Goal: Manage account settings

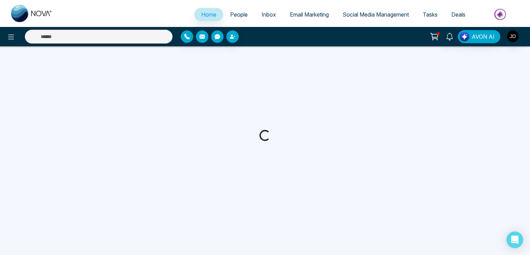
select select "*"
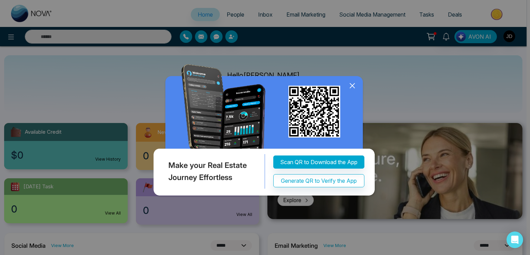
click at [350, 88] on icon at bounding box center [352, 86] width 4 height 4
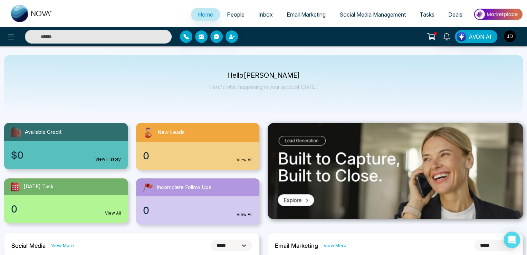
click at [507, 39] on img "button" at bounding box center [510, 36] width 12 height 12
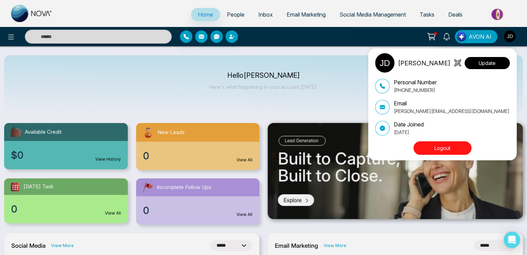
click at [493, 63] on button "Update" at bounding box center [486, 63] width 45 height 12
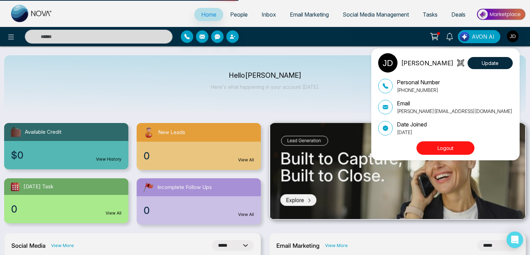
select select "***"
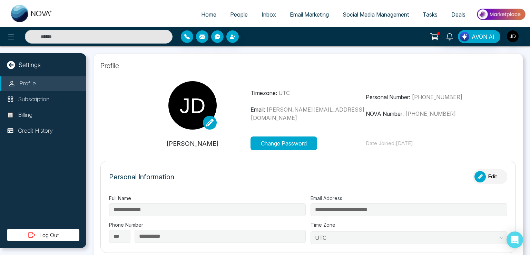
type input "**********"
drag, startPoint x: 266, startPoint y: 114, endPoint x: 355, endPoint y: 109, distance: 89.5
click at [355, 109] on p "Email: Lokesh+BKG@mmnovatech.com" at bounding box center [309, 113] width 116 height 17
click at [48, 102] on p "Subscription" at bounding box center [33, 99] width 31 height 9
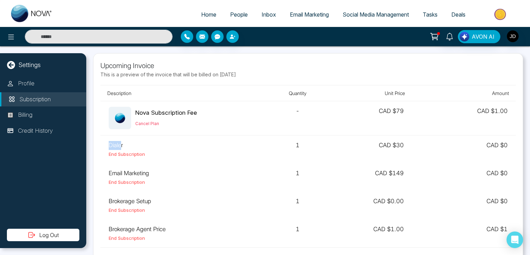
drag, startPoint x: 106, startPoint y: 144, endPoint x: 122, endPoint y: 142, distance: 15.3
click at [122, 142] on td "Dialer End Subscription" at bounding box center [183, 149] width 166 height 28
click at [105, 141] on td "Dialer End Subscription" at bounding box center [183, 149] width 166 height 28
drag, startPoint x: 105, startPoint y: 141, endPoint x: 123, endPoint y: 143, distance: 18.0
click at [123, 143] on td "Dialer End Subscription" at bounding box center [183, 149] width 166 height 28
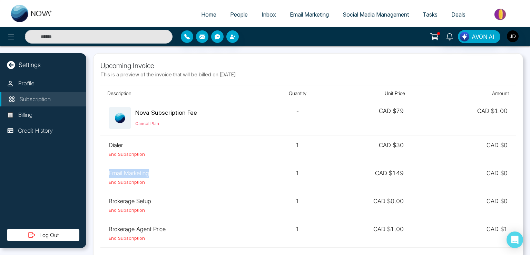
drag, startPoint x: 103, startPoint y: 170, endPoint x: 160, endPoint y: 170, distance: 57.3
click at [160, 170] on td "Email Marketing End Subscription" at bounding box center [183, 177] width 166 height 28
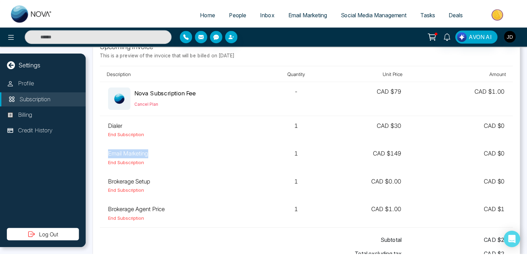
scroll to position [35, 0]
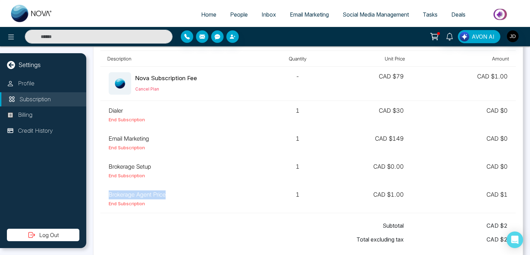
drag, startPoint x: 107, startPoint y: 194, endPoint x: 178, endPoint y: 189, distance: 71.6
click at [178, 189] on td "Brokerage Agent Price End Subscription" at bounding box center [183, 199] width 166 height 28
click at [138, 193] on td "Brokerage Agent Price End Subscription" at bounding box center [183, 199] width 166 height 28
drag, startPoint x: 108, startPoint y: 109, endPoint x: 129, endPoint y: 107, distance: 21.2
click at [129, 107] on td "Dialer End Subscription" at bounding box center [183, 115] width 166 height 28
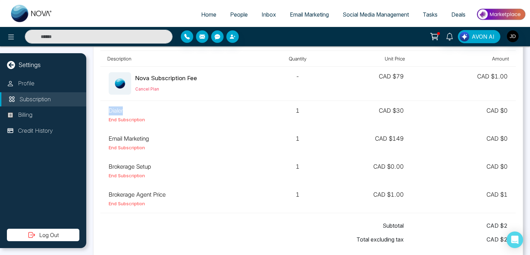
click at [117, 108] on td "Dialer End Subscription" at bounding box center [183, 115] width 166 height 28
drag, startPoint x: 111, startPoint y: 135, endPoint x: 132, endPoint y: 134, distance: 21.1
click at [132, 134] on td "Email Marketing End Subscription" at bounding box center [183, 143] width 166 height 28
drag, startPoint x: 127, startPoint y: 193, endPoint x: 159, endPoint y: 193, distance: 31.4
click at [159, 193] on td "Brokerage Agent Price End Subscription" at bounding box center [183, 199] width 166 height 28
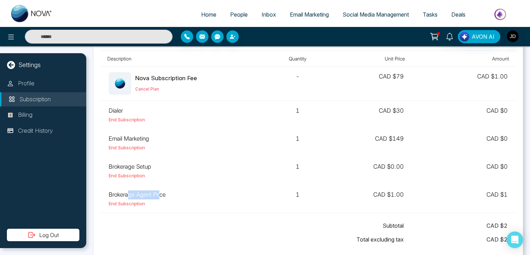
click at [143, 192] on td "Brokerage Agent Price End Subscription" at bounding box center [183, 199] width 166 height 28
drag, startPoint x: 291, startPoint y: 195, endPoint x: 317, endPoint y: 193, distance: 26.6
click at [317, 193] on td "1" at bounding box center [298, 199] width 62 height 28
click at [165, 107] on td "Dialer End Subscription" at bounding box center [183, 115] width 166 height 28
drag, startPoint x: 106, startPoint y: 109, endPoint x: 127, endPoint y: 107, distance: 21.1
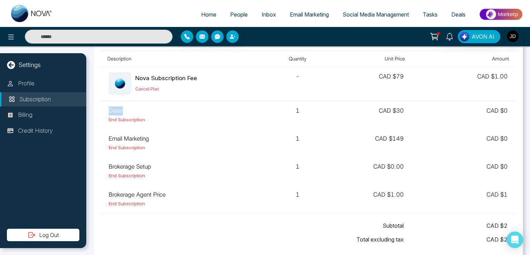
click at [127, 107] on td "Dialer End Subscription" at bounding box center [183, 115] width 166 height 28
click at [233, 12] on span "People" at bounding box center [239, 14] width 18 height 7
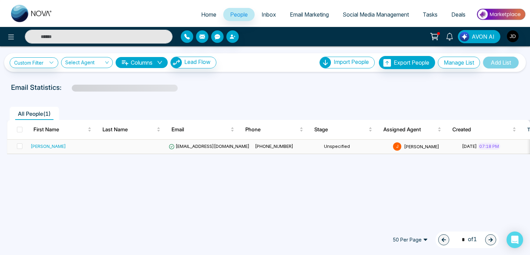
click at [201, 145] on span "lokeshjoshi6454@gmail.com" at bounding box center [209, 146] width 81 height 6
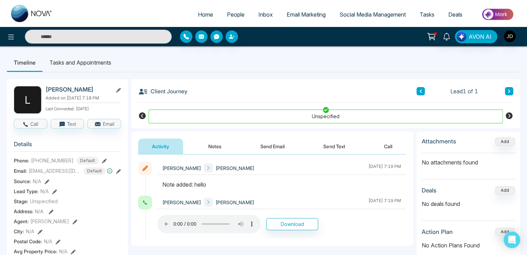
click at [308, 13] on span "Email Marketing" at bounding box center [306, 14] width 39 height 7
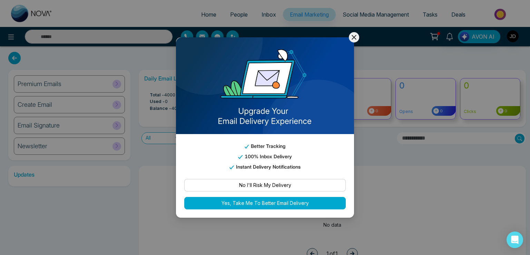
click at [353, 40] on button at bounding box center [354, 37] width 10 height 10
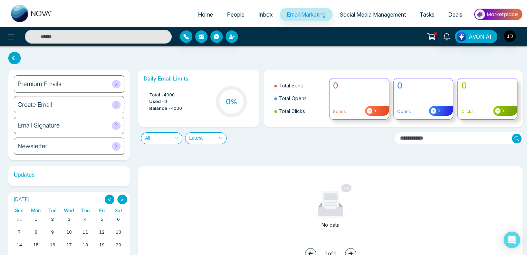
click at [74, 79] on div "Premium Emails" at bounding box center [69, 83] width 110 height 17
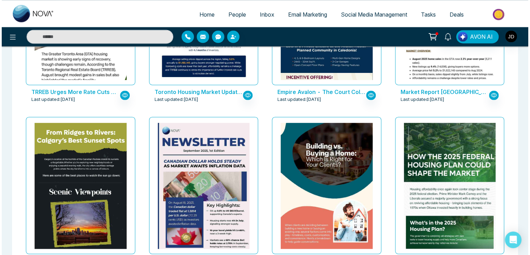
scroll to position [207, 0]
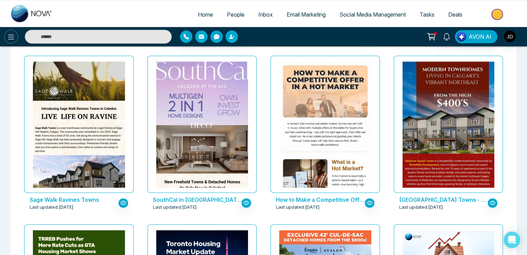
click at [6, 39] on button at bounding box center [11, 37] width 14 height 14
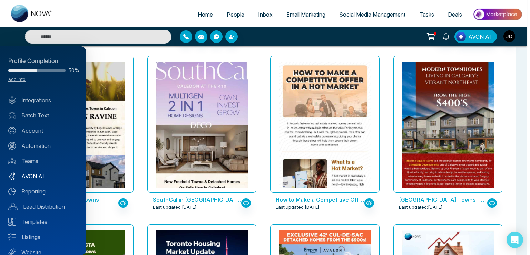
click at [41, 173] on link "AVON AI" at bounding box center [43, 176] width 70 height 8
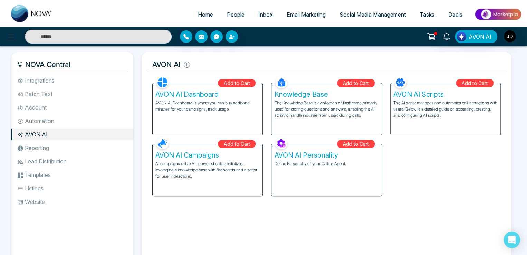
click at [211, 106] on p "AVON AI Dashboard is where you can buy additional minutes for your campaigns, t…" at bounding box center [207, 106] width 104 height 12
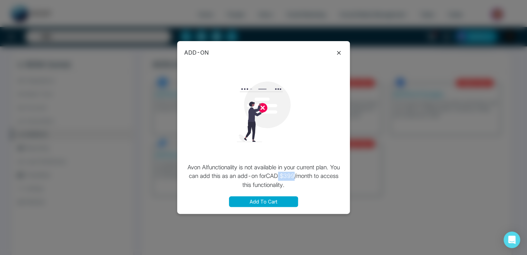
drag, startPoint x: 279, startPoint y: 176, endPoint x: 295, endPoint y: 176, distance: 16.2
click at [295, 176] on p "Avon AI functionality is not available in your current plan. You can add this a…" at bounding box center [263, 176] width 159 height 27
click at [338, 52] on icon at bounding box center [339, 53] width 8 height 8
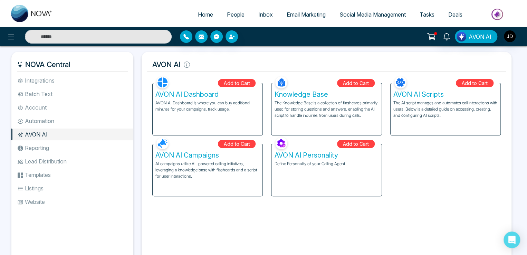
click at [227, 14] on span "People" at bounding box center [236, 14] width 18 height 7
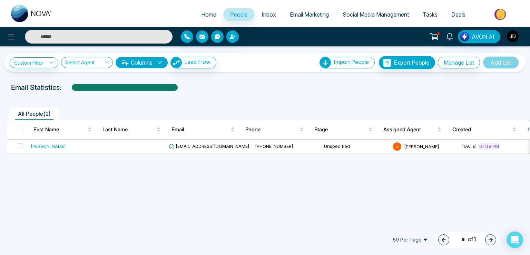
click at [513, 38] on img "button" at bounding box center [513, 36] width 12 height 12
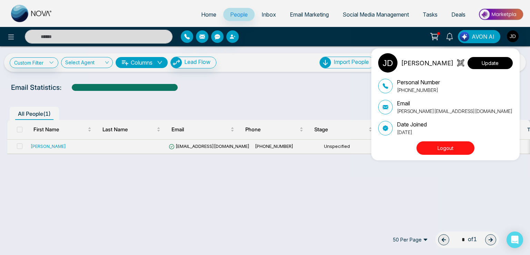
click at [494, 61] on button "Update" at bounding box center [490, 63] width 45 height 12
select select "***"
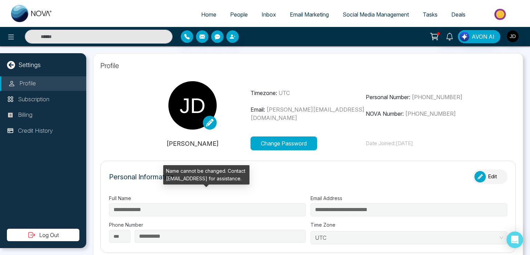
type input "**********"
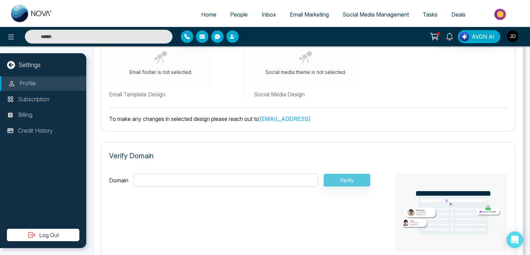
scroll to position [391, 0]
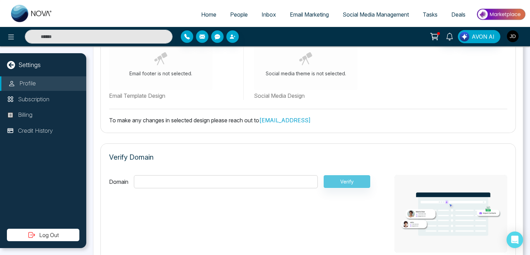
click at [516, 38] on img "button" at bounding box center [513, 36] width 12 height 12
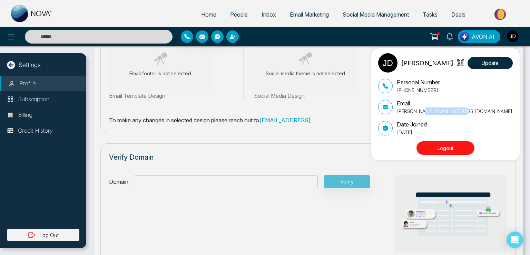
drag, startPoint x: 424, startPoint y: 110, endPoint x: 465, endPoint y: 110, distance: 41.4
click at [465, 110] on p "[PERSON_NAME][EMAIL_ADDRESS][DOMAIN_NAME]" at bounding box center [455, 110] width 116 height 7
click at [134, 134] on div "John M. Davis Update Personal Number +917666088573 Email Lokesh+BKG@mmnovatech.…" at bounding box center [265, 127] width 530 height 255
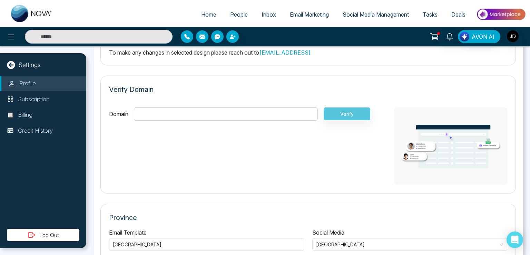
scroll to position [460, 0]
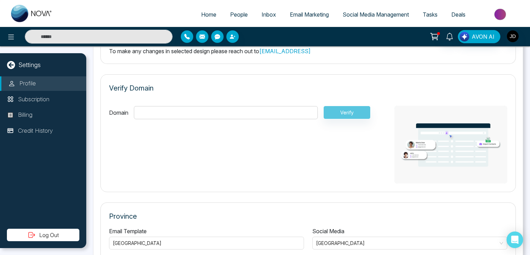
click at [221, 109] on input "Domain" at bounding box center [226, 112] width 184 height 13
type input "**********"
drag, startPoint x: 182, startPoint y: 109, endPoint x: 101, endPoint y: 114, distance: 81.6
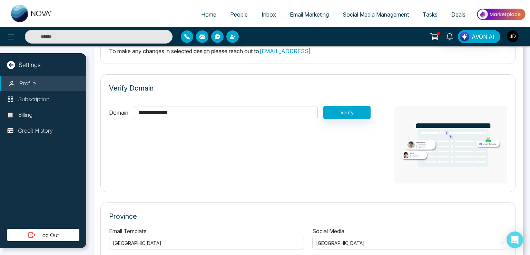
click at [101, 114] on div "**********" at bounding box center [308, 133] width 416 height 118
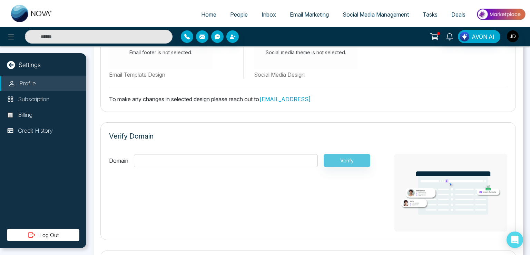
scroll to position [426, 0]
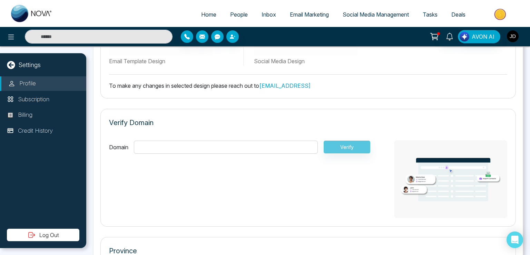
click at [512, 38] on img "button" at bounding box center [513, 36] width 12 height 12
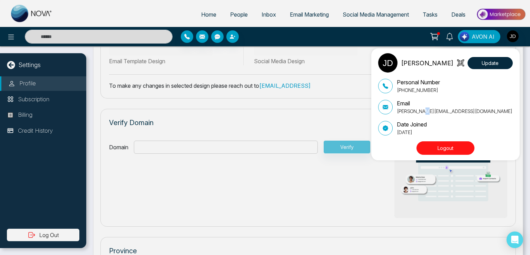
click at [429, 110] on p "[PERSON_NAME][EMAIL_ADDRESS][DOMAIN_NAME]" at bounding box center [455, 110] width 116 height 7
click at [431, 110] on p "[PERSON_NAME][EMAIL_ADDRESS][DOMAIN_NAME]" at bounding box center [455, 110] width 116 height 7
drag, startPoint x: 430, startPoint y: 110, endPoint x: 482, endPoint y: 111, distance: 52.1
click at [482, 111] on div "Email [PERSON_NAME][EMAIL_ADDRESS][DOMAIN_NAME]" at bounding box center [445, 107] width 135 height 16
click at [112, 147] on div "John M. Davis Update Personal Number +917666088573 Email Lokesh+BKG@mmnovatech.…" at bounding box center [265, 127] width 530 height 255
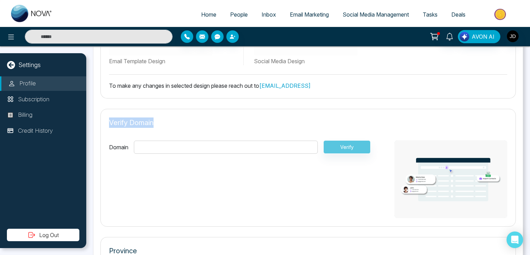
drag, startPoint x: 110, startPoint y: 121, endPoint x: 163, endPoint y: 121, distance: 52.5
click at [163, 121] on div "Verify Domain" at bounding box center [308, 125] width 398 height 17
click at [147, 145] on input "Domain" at bounding box center [226, 147] width 184 height 13
click at [155, 145] on input "Domain" at bounding box center [226, 147] width 184 height 13
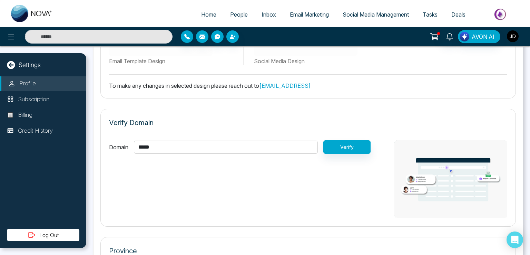
click at [516, 36] on img "button" at bounding box center [513, 36] width 12 height 12
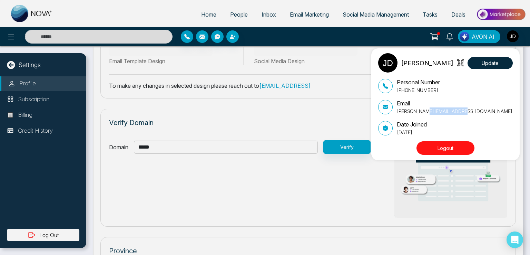
drag, startPoint x: 429, startPoint y: 110, endPoint x: 482, endPoint y: 109, distance: 52.5
click at [482, 109] on div "Email [PERSON_NAME][EMAIL_ADDRESS][DOMAIN_NAME]" at bounding box center [445, 107] width 135 height 16
click at [162, 149] on div "John M. Davis Update Personal Number +917666088573 Email Lokesh+BKG@mmnovatech.…" at bounding box center [265, 127] width 530 height 255
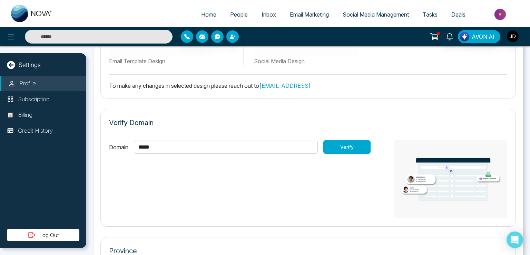
click at [364, 144] on button "Verify" at bounding box center [347, 146] width 47 height 13
drag, startPoint x: 151, startPoint y: 143, endPoint x: 126, endPoint y: 144, distance: 24.9
click at [126, 144] on div "Domain ***** Verify" at bounding box center [240, 146] width 262 height 13
type input "*********"
drag, startPoint x: 343, startPoint y: 147, endPoint x: 334, endPoint y: 149, distance: 8.6
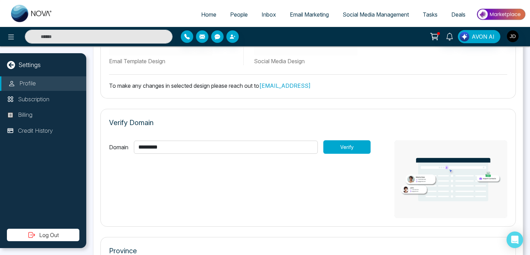
click at [342, 147] on button "Verify" at bounding box center [347, 146] width 47 height 13
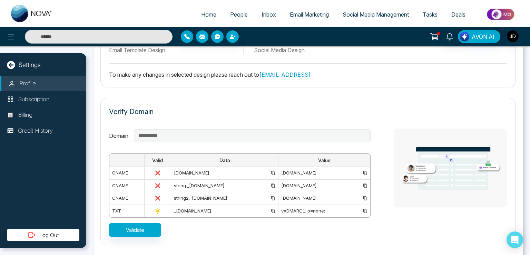
scroll to position [391, 0]
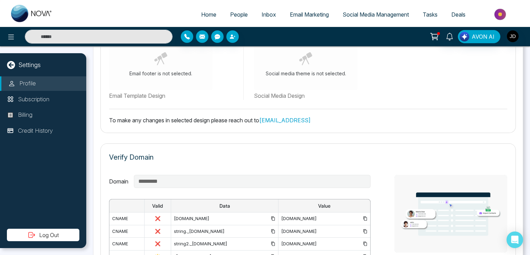
click at [151, 194] on div "Domain ********* Valid Data Value cname ❌ em9224.gmail.com u56094178.wl179.send…" at bounding box center [240, 228] width 262 height 107
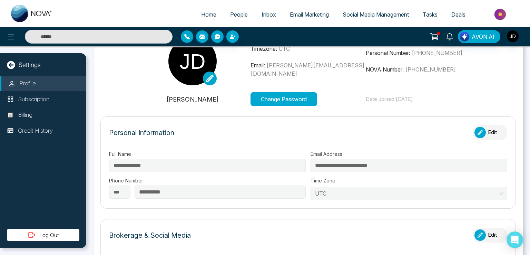
scroll to position [0, 0]
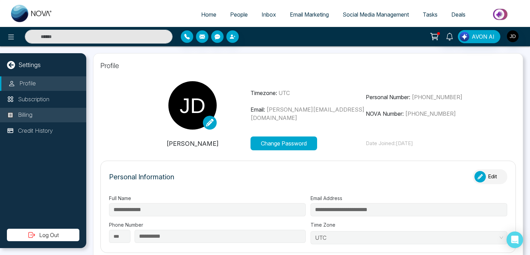
click at [44, 113] on li "Billing" at bounding box center [43, 115] width 86 height 15
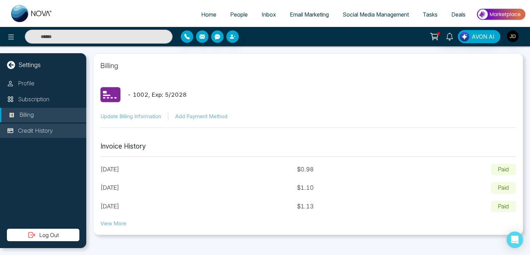
click at [46, 129] on p "Credit History" at bounding box center [35, 130] width 35 height 9
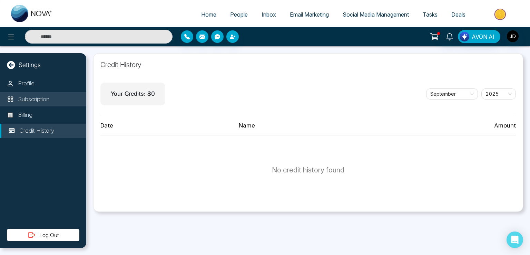
click at [31, 100] on p "Subscription" at bounding box center [33, 99] width 31 height 9
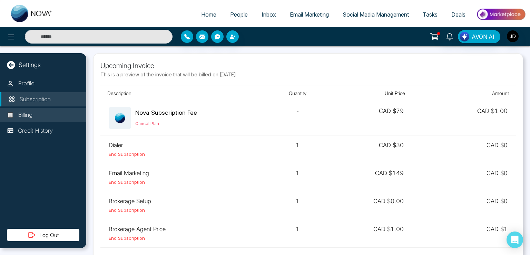
click at [32, 114] on p "Billing" at bounding box center [25, 114] width 15 height 9
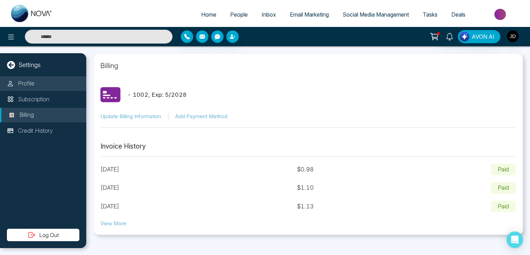
click at [34, 83] on p "Profile" at bounding box center [26, 83] width 17 height 9
select select "***"
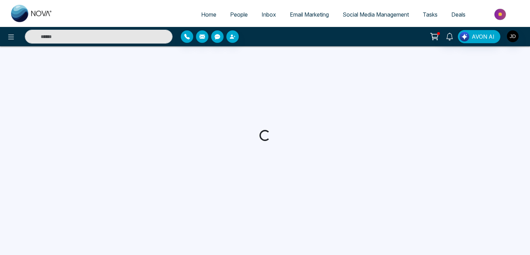
select select "***"
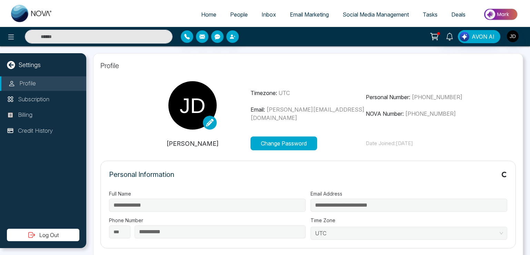
type input "**********"
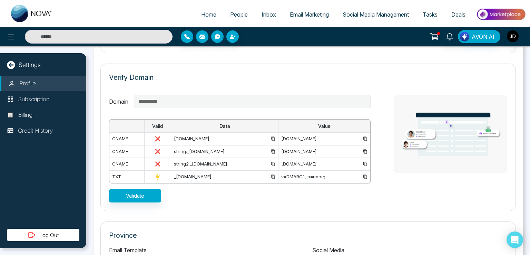
scroll to position [483, 0]
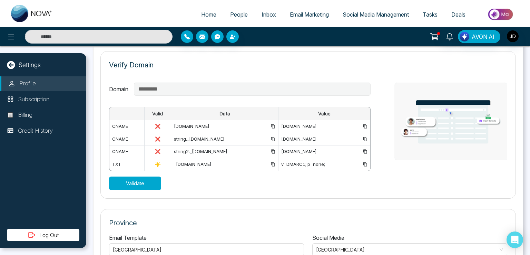
click at [150, 182] on button "Validate" at bounding box center [135, 182] width 52 height 13
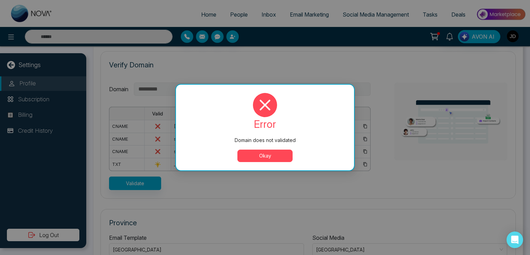
click at [251, 161] on button "Okay" at bounding box center [265, 156] width 55 height 12
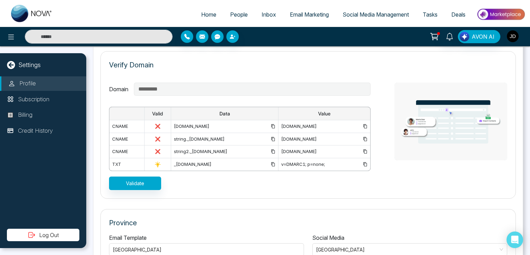
click at [513, 35] on img "button" at bounding box center [513, 36] width 12 height 12
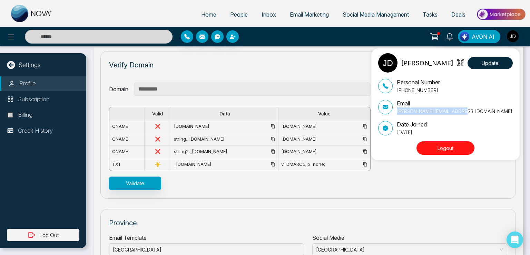
drag, startPoint x: 468, startPoint y: 109, endPoint x: 396, endPoint y: 111, distance: 72.5
click at [396, 111] on div "Email [PERSON_NAME][EMAIL_ADDRESS][DOMAIN_NAME]" at bounding box center [445, 107] width 135 height 16
copy p "[PERSON_NAME][EMAIL_ADDRESS][DOMAIN_NAME]"
click at [431, 146] on button "Logout" at bounding box center [446, 147] width 58 height 13
